Goal: Task Accomplishment & Management: Complete application form

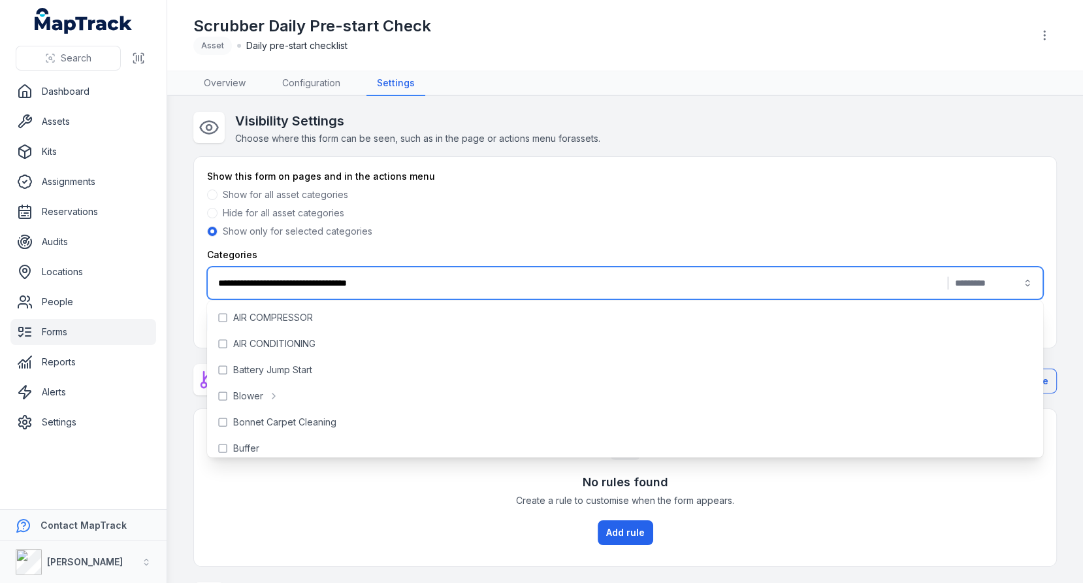
click at [595, 109] on main "**********" at bounding box center [625, 339] width 916 height 487
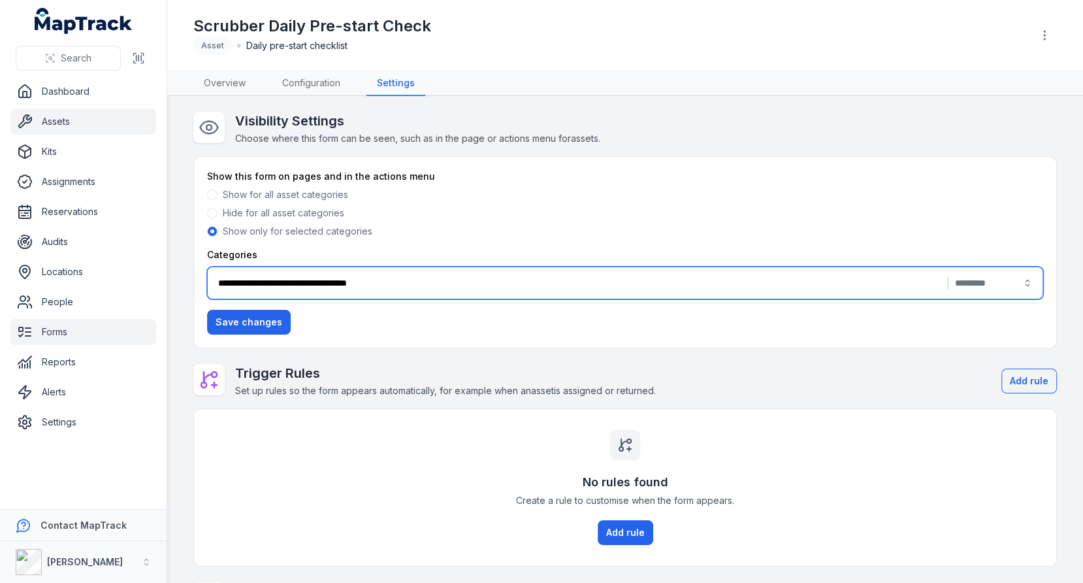
click at [67, 125] on link "Assets" at bounding box center [83, 121] width 146 height 26
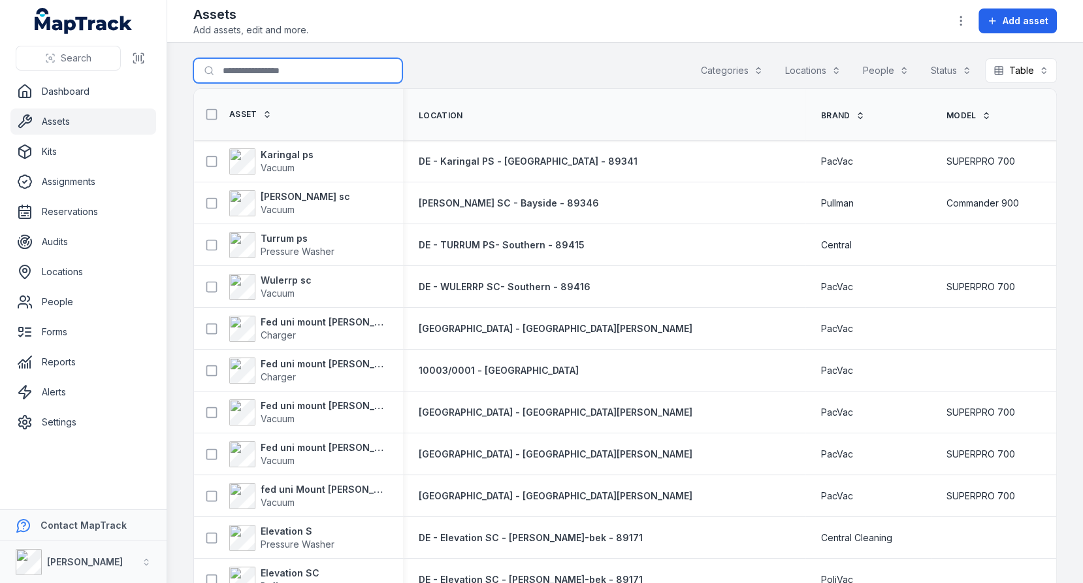
click at [287, 74] on input "Search for assets" at bounding box center [297, 70] width 209 height 25
type input "********"
click at [493, 62] on div "Search for assets ******** Categories Locations People Status Table *****" at bounding box center [625, 73] width 864 height 30
click at [550, 84] on div "Search for assets ******** Categories Locations People Status Table *****" at bounding box center [625, 73] width 864 height 30
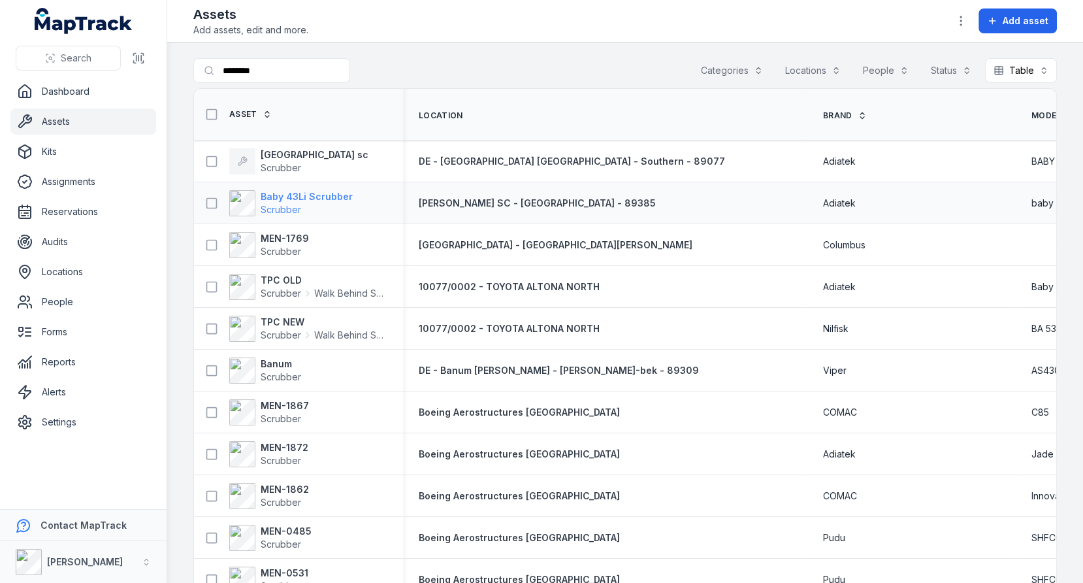
click at [297, 190] on strong "Baby 43Li Scrubber" at bounding box center [307, 196] width 92 height 13
click at [535, 89] on th "Location" at bounding box center [605, 115] width 404 height 52
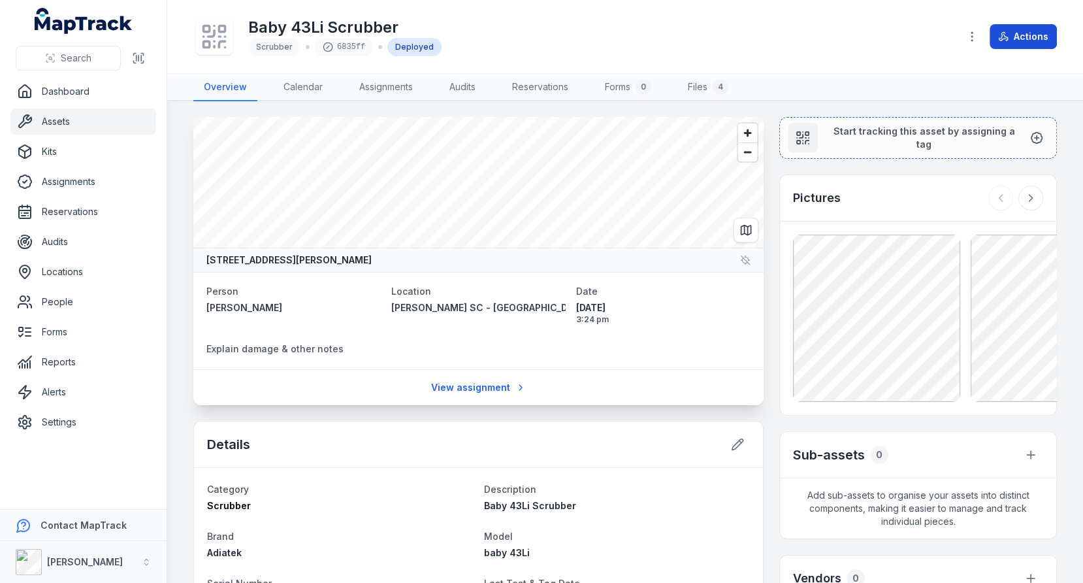
click at [1016, 41] on button "Actions" at bounding box center [1023, 36] width 67 height 25
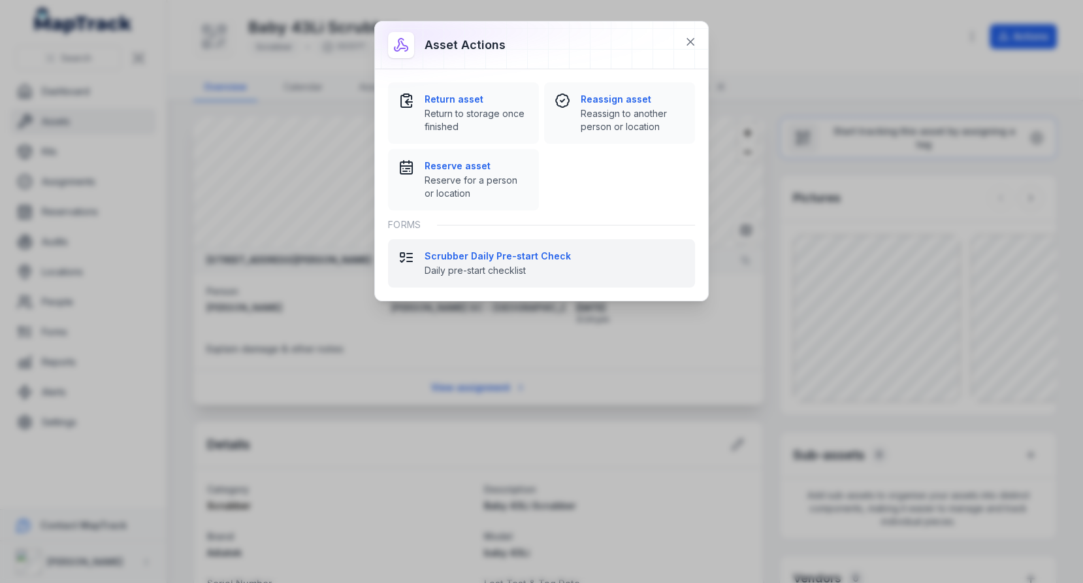
click at [583, 258] on strong "Scrubber Daily Pre-start Check" at bounding box center [555, 256] width 260 height 13
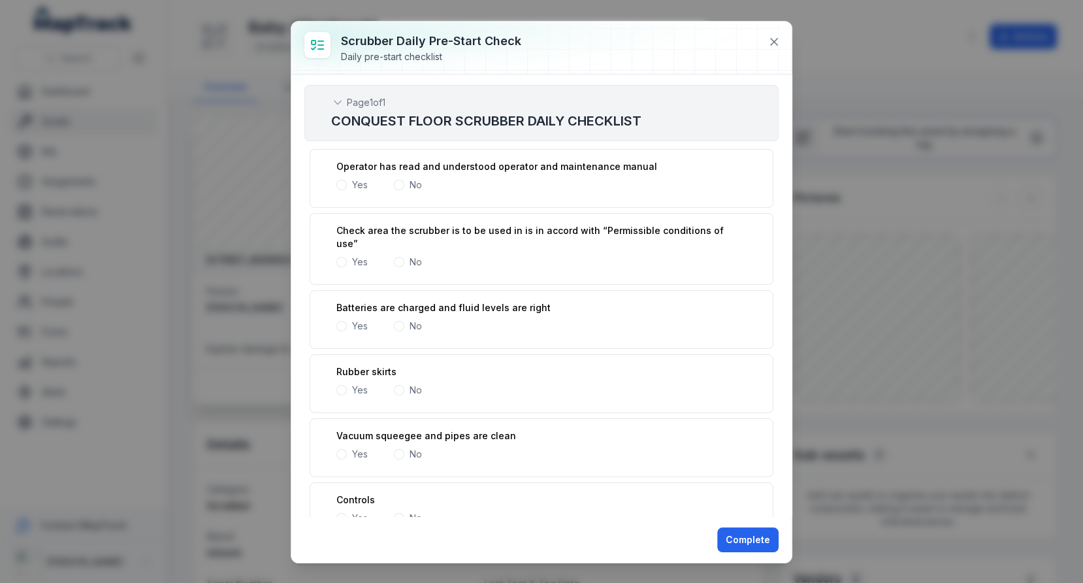
click at [342, 186] on span at bounding box center [341, 185] width 10 height 10
click at [342, 255] on div "Yes" at bounding box center [351, 261] width 31 height 13
click at [342, 257] on span at bounding box center [341, 262] width 10 height 10
click at [338, 321] on span at bounding box center [341, 326] width 10 height 10
click at [339, 385] on span at bounding box center [341, 390] width 10 height 10
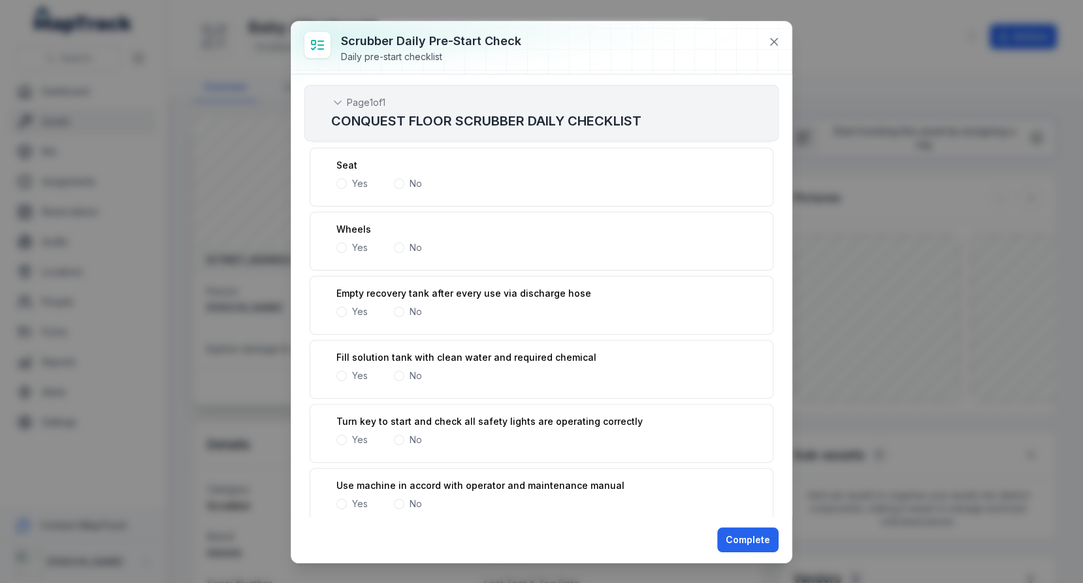
scroll to position [393, 0]
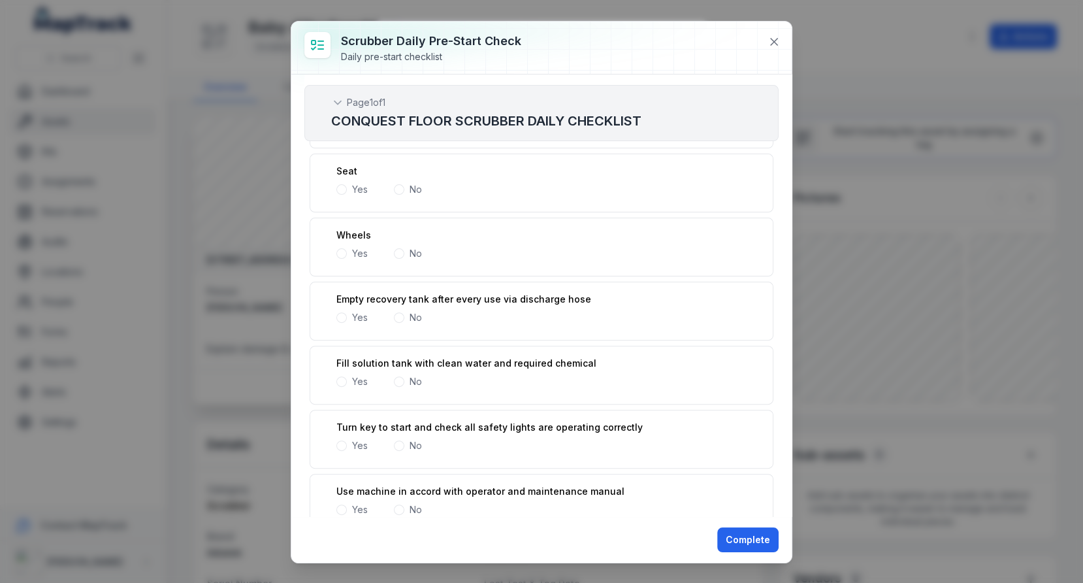
click at [340, 248] on span at bounding box center [341, 253] width 10 height 10
click at [341, 184] on span at bounding box center [341, 189] width 10 height 10
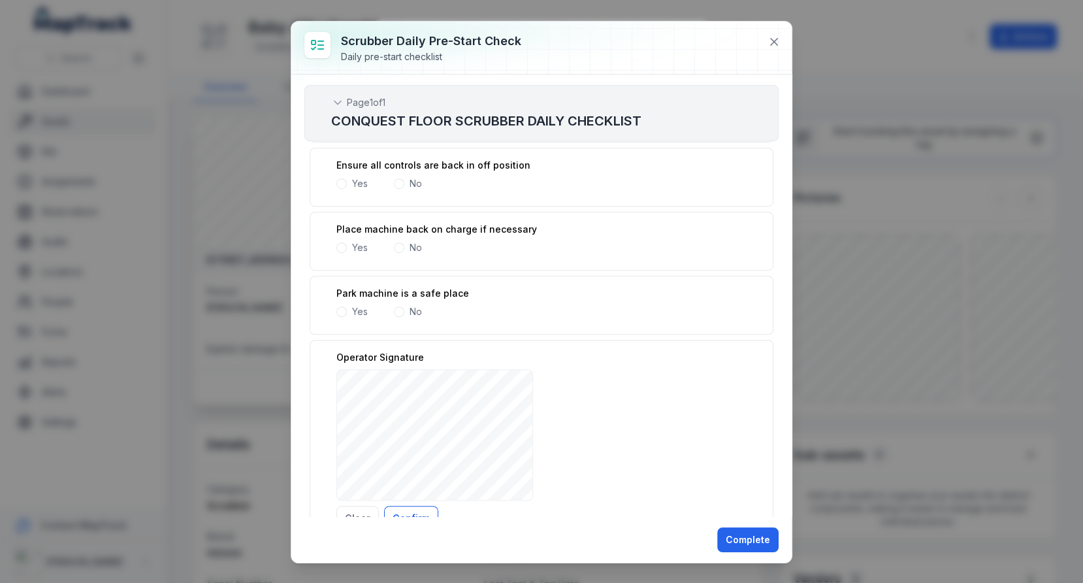
scroll to position [871, 0]
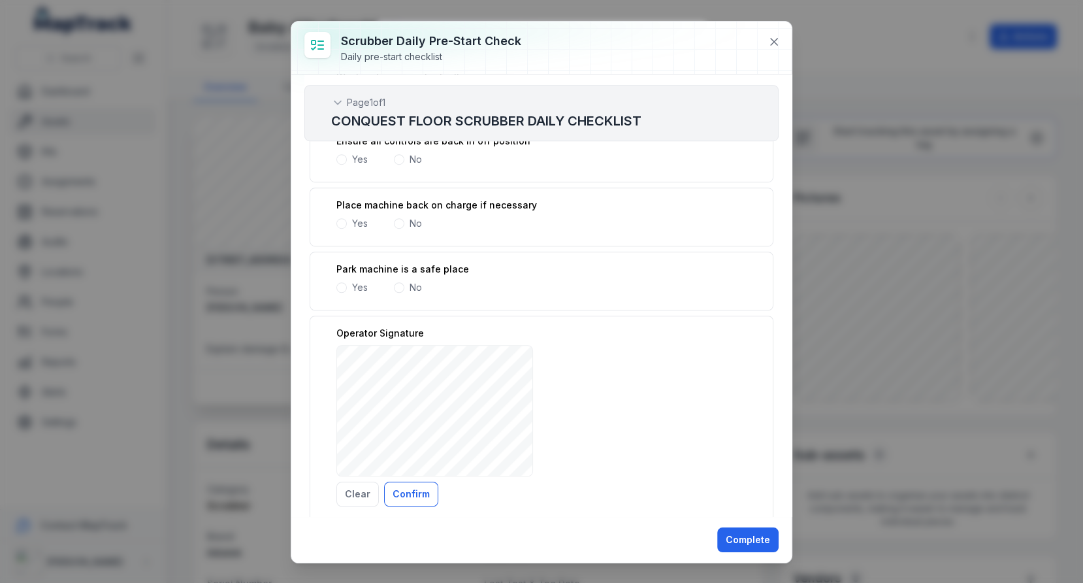
click at [340, 282] on span at bounding box center [341, 287] width 10 height 10
click at [340, 218] on span at bounding box center [341, 223] width 10 height 10
click at [425, 481] on button "Confirm" at bounding box center [411, 493] width 54 height 25
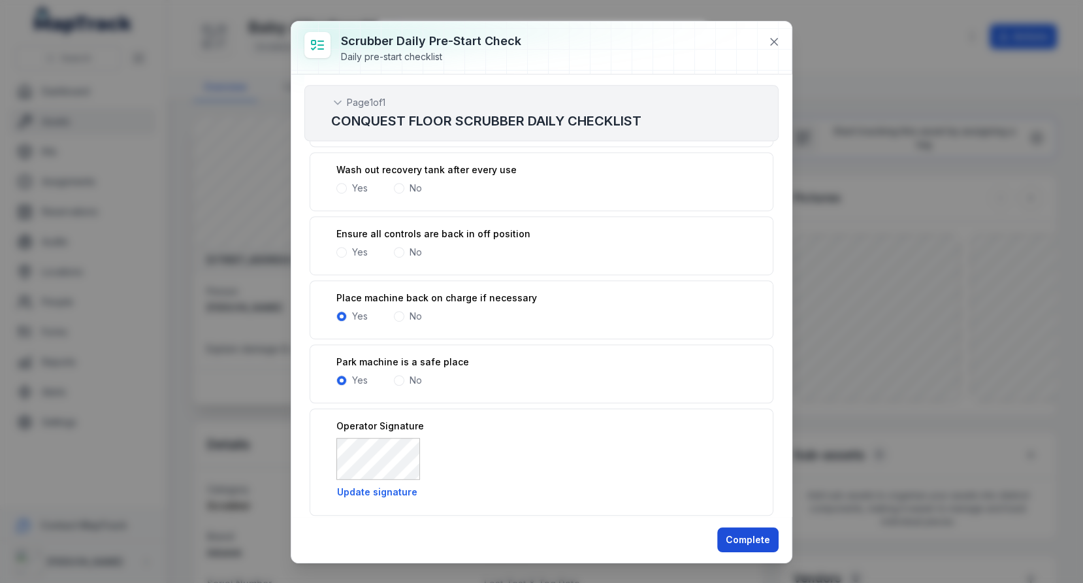
click at [738, 532] on button "Complete" at bounding box center [747, 539] width 61 height 25
